Goal: Task Accomplishment & Management: Use online tool/utility

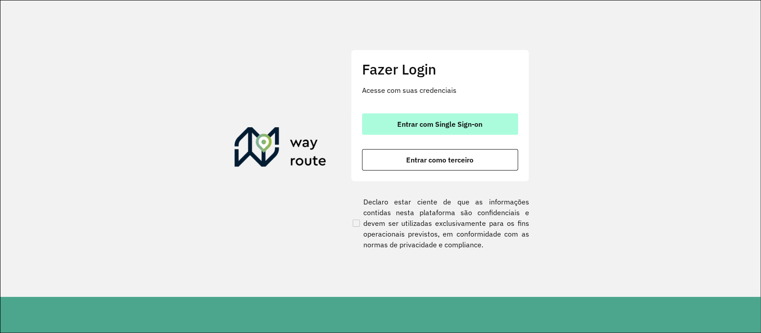
click at [407, 123] on span "Entrar com Single Sign-on" at bounding box center [439, 123] width 85 height 7
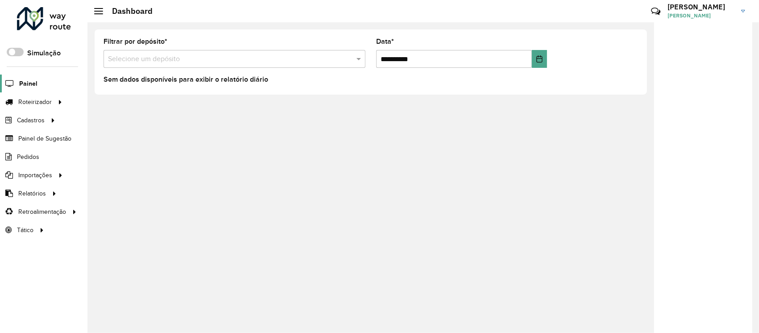
click at [33, 82] on span "Painel" at bounding box center [28, 83] width 18 height 9
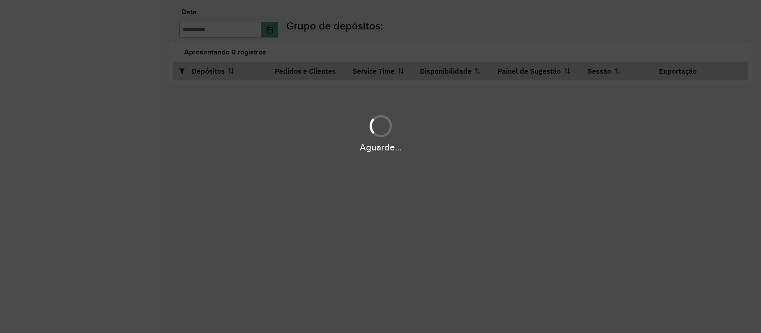
type input "**********"
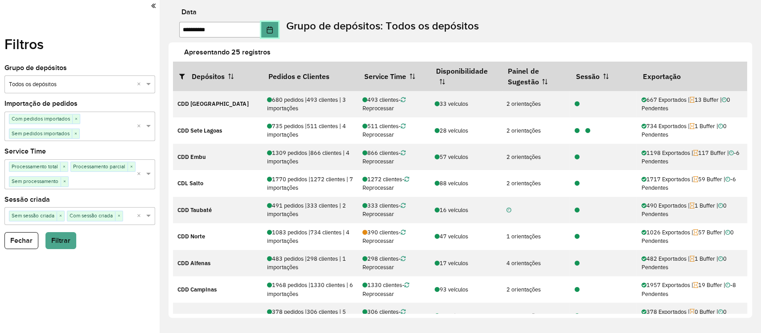
click at [273, 32] on icon "Choose Date" at bounding box center [269, 29] width 7 height 7
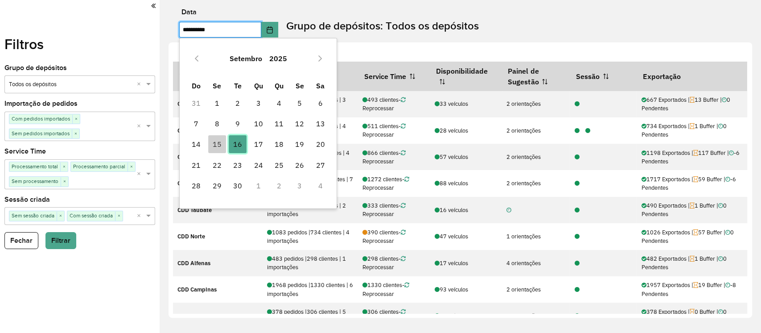
click at [234, 142] on span "16" at bounding box center [238, 144] width 18 height 18
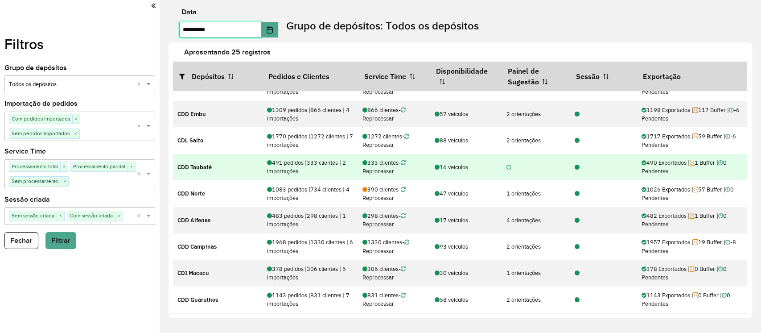
scroll to position [59, 0]
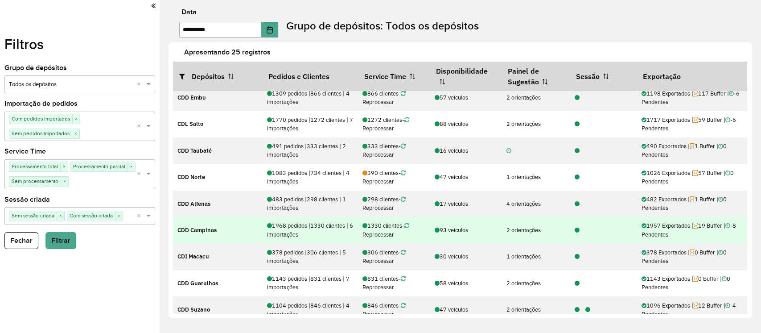
click at [575, 230] on icon at bounding box center [577, 231] width 5 height 6
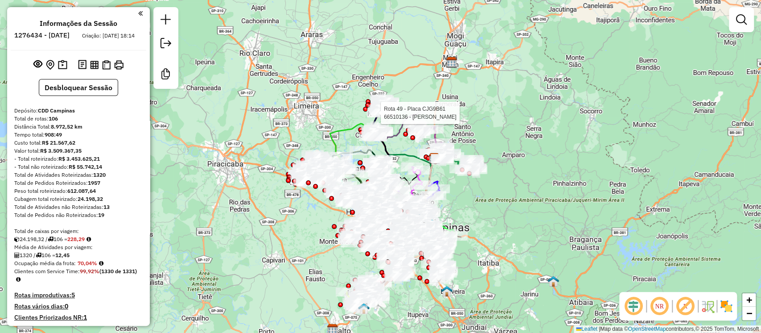
scroll to position [3301, 0]
